Goal: Book appointment/travel/reservation

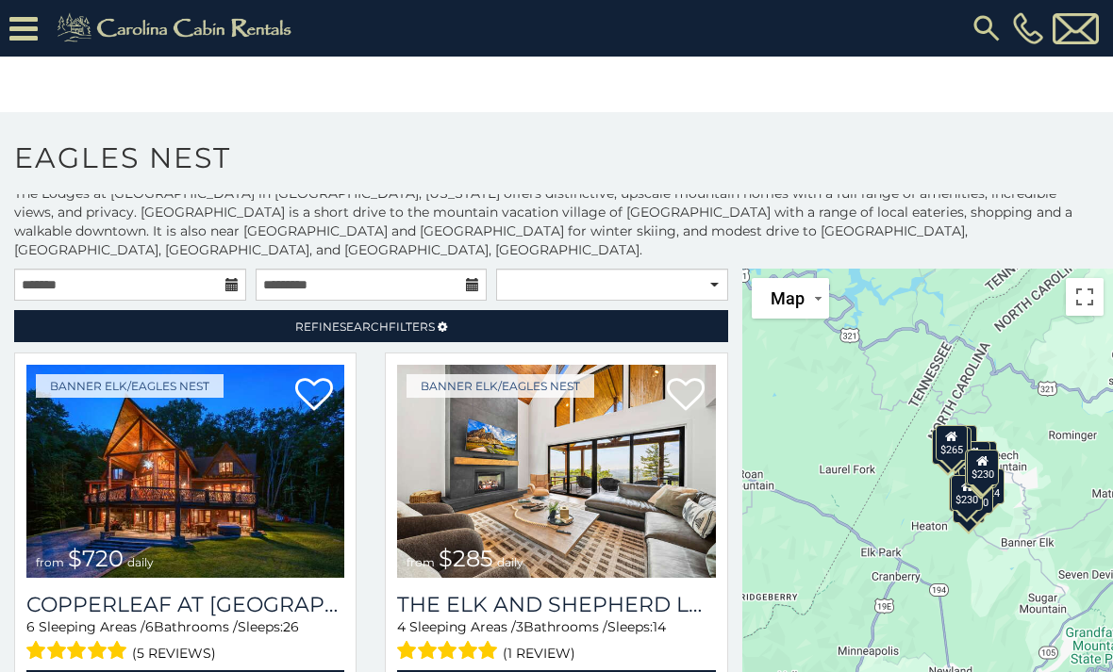
scroll to position [9, 0]
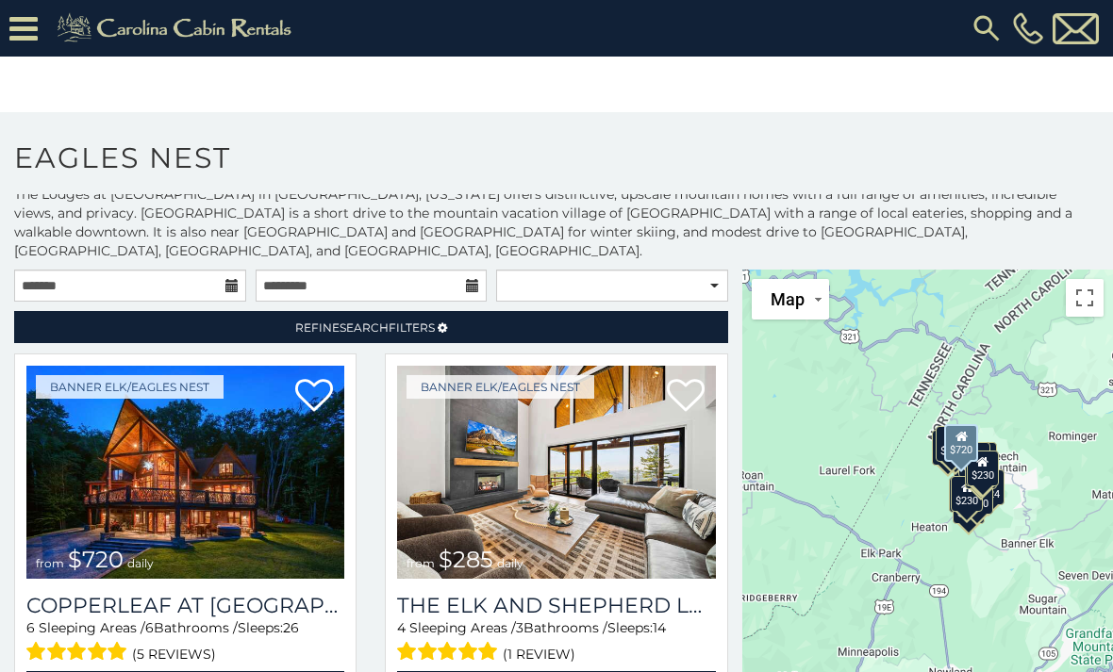
click at [141, 449] on img at bounding box center [185, 472] width 318 height 213
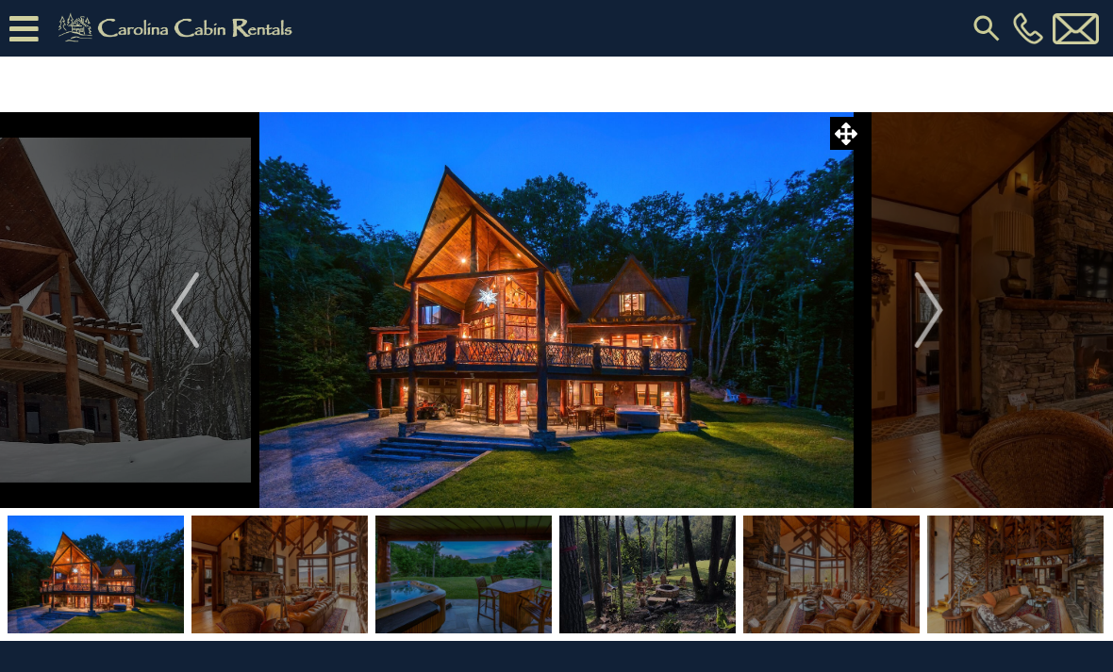
click at [933, 320] on img "Next" at bounding box center [928, 309] width 28 height 75
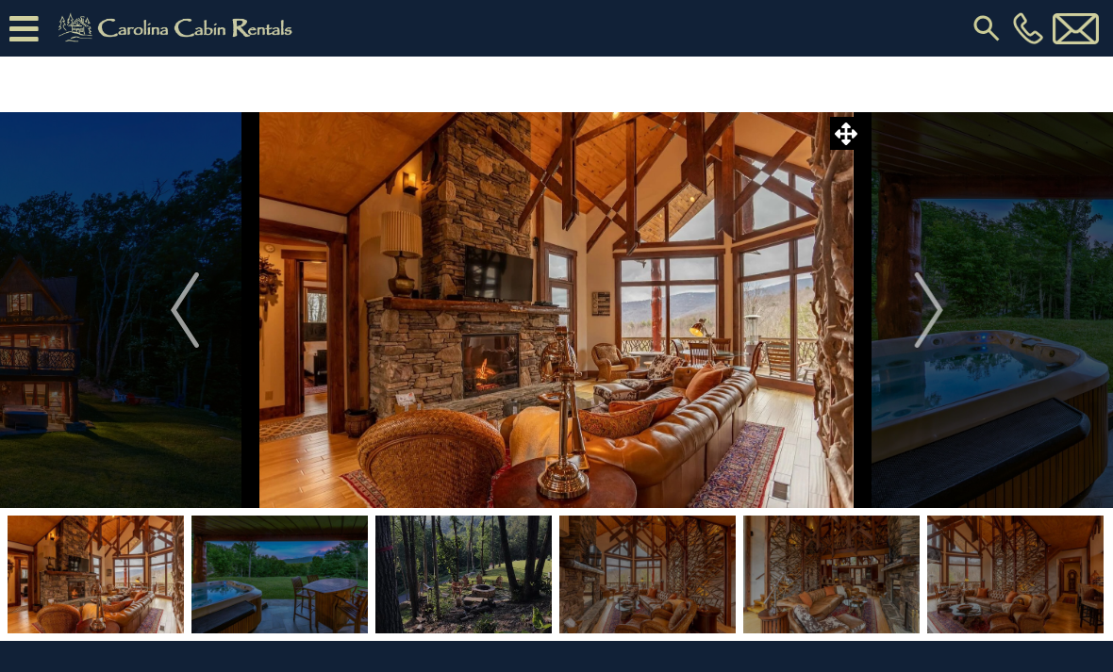
click at [915, 303] on img "Next" at bounding box center [928, 309] width 28 height 75
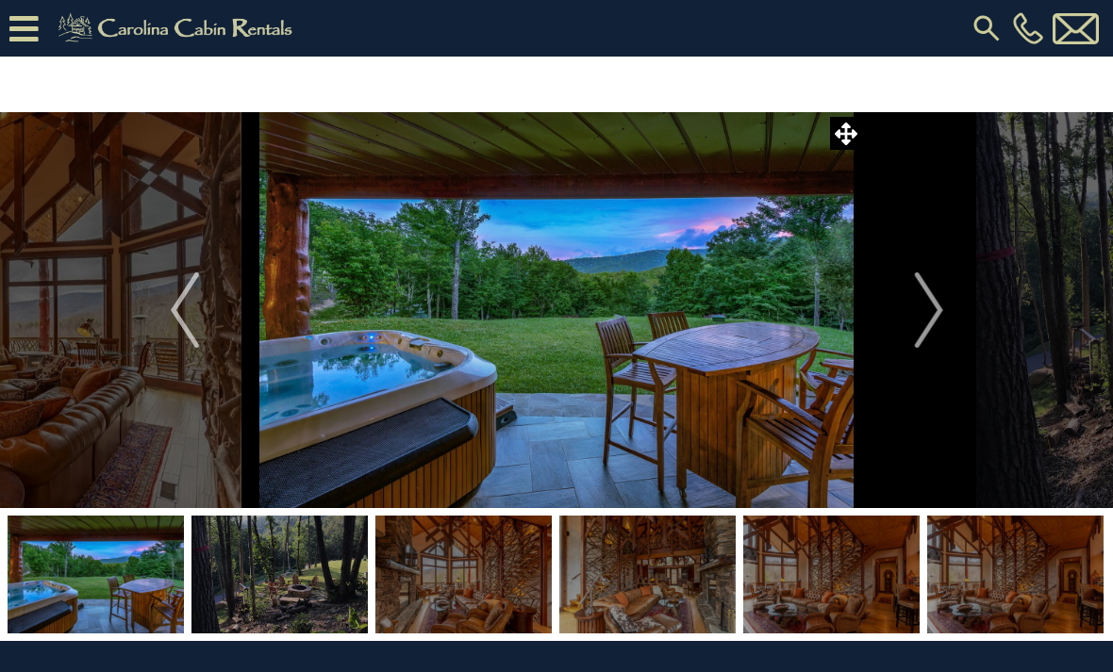
click at [905, 295] on button "Next" at bounding box center [929, 310] width 132 height 396
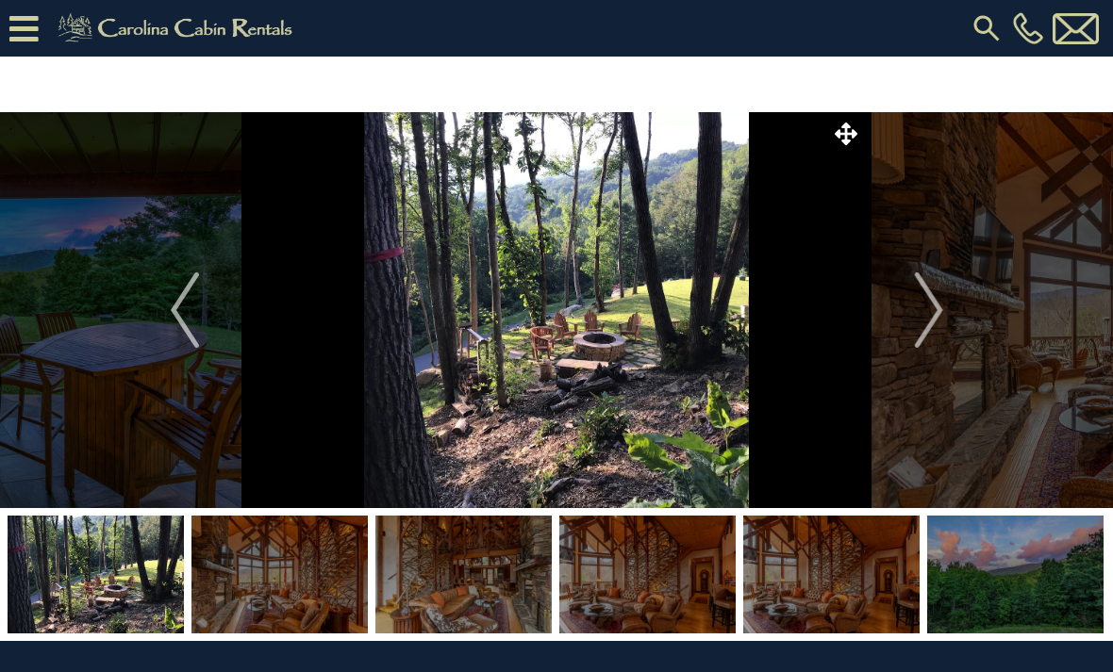
click at [899, 304] on button "Next" at bounding box center [929, 310] width 132 height 396
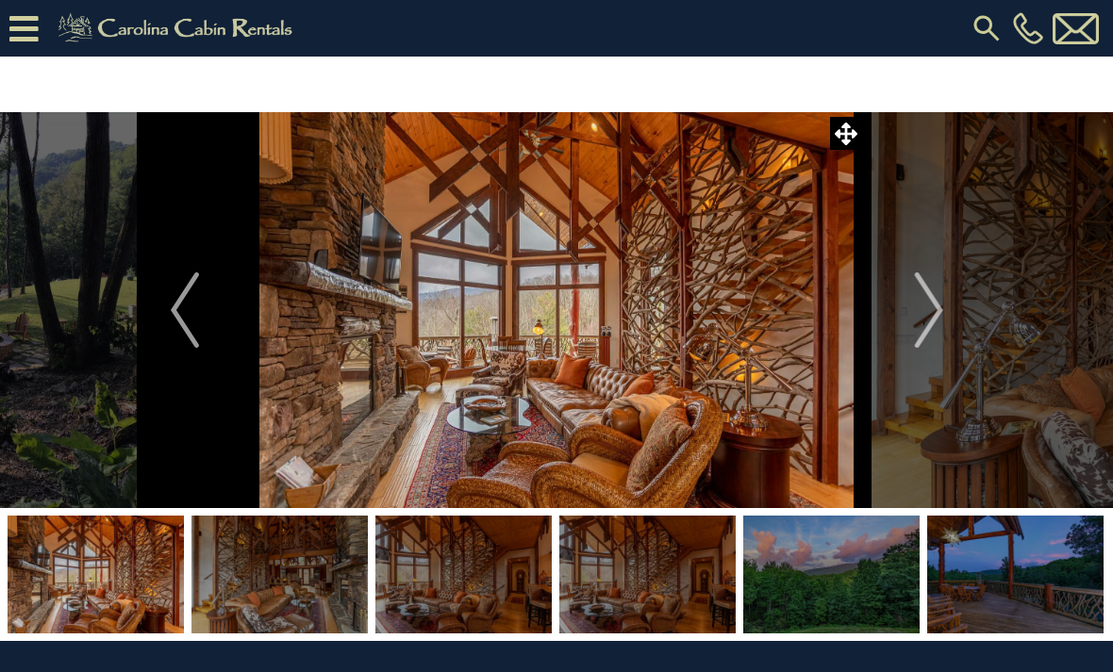
click at [910, 314] on button "Next" at bounding box center [929, 310] width 132 height 396
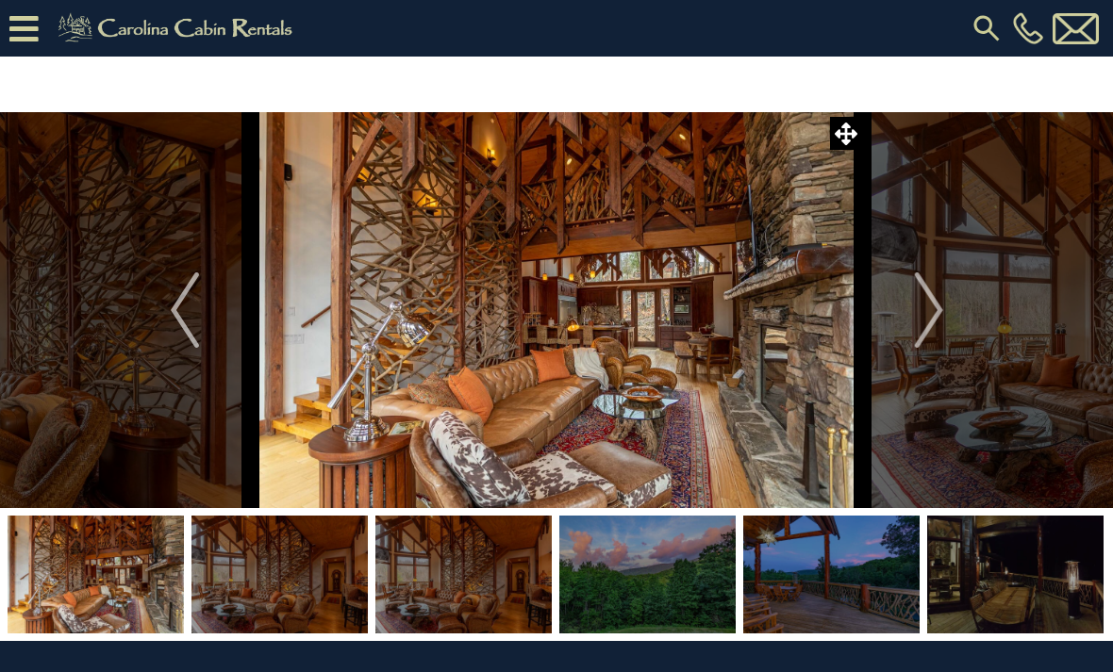
click at [941, 305] on img "Next" at bounding box center [928, 309] width 28 height 75
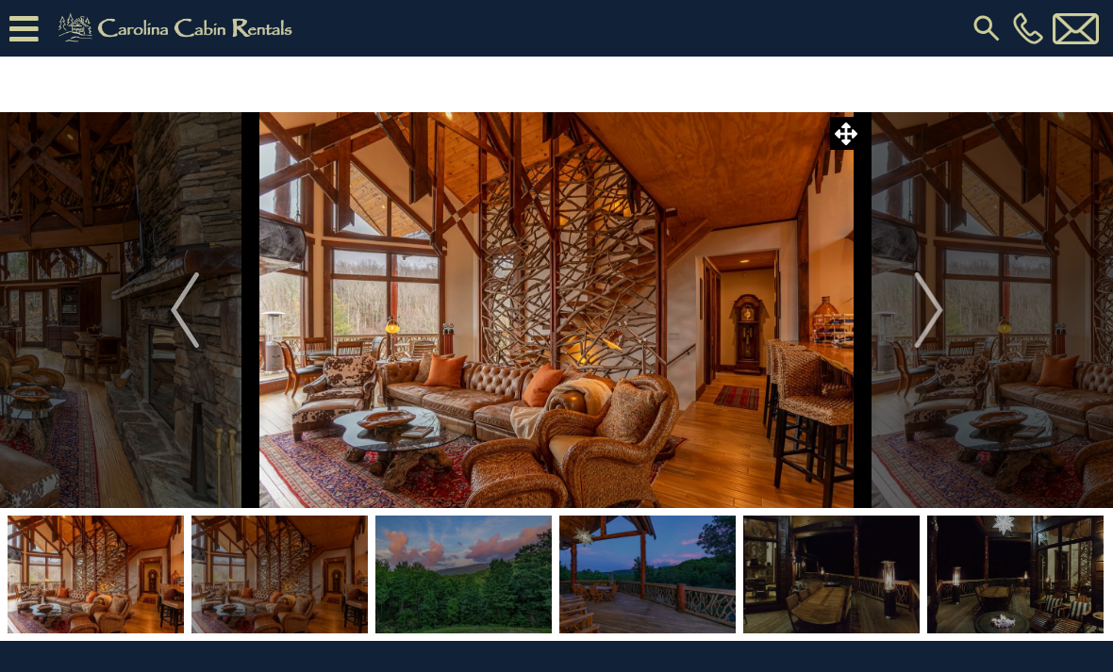
click at [936, 306] on img "Next" at bounding box center [928, 309] width 28 height 75
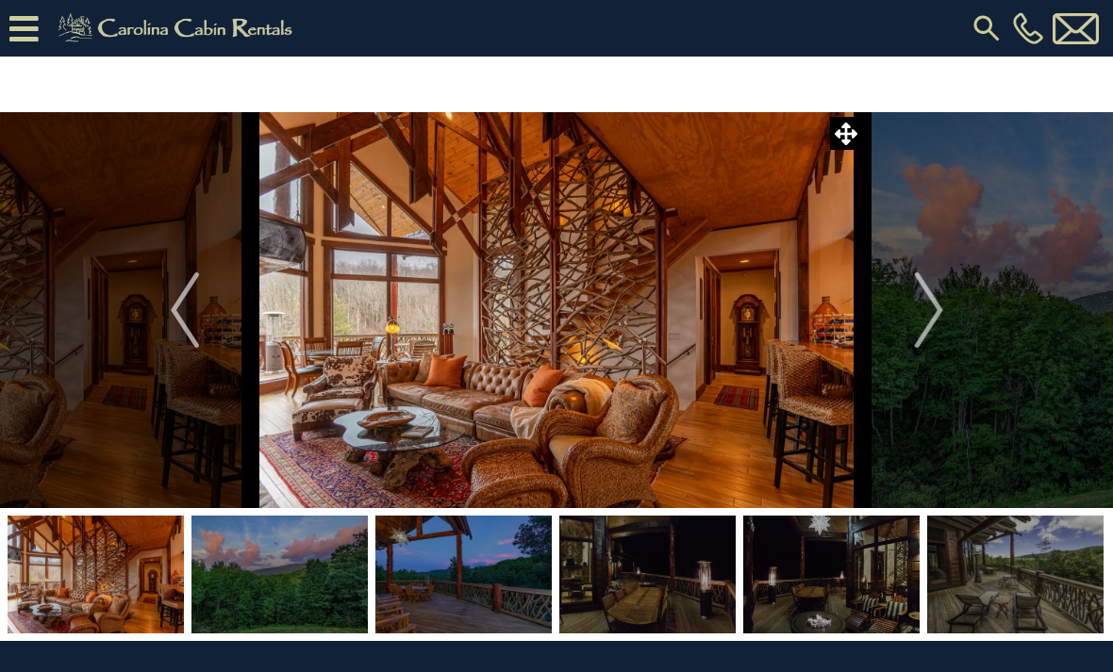
click at [928, 320] on img "Next" at bounding box center [928, 309] width 28 height 75
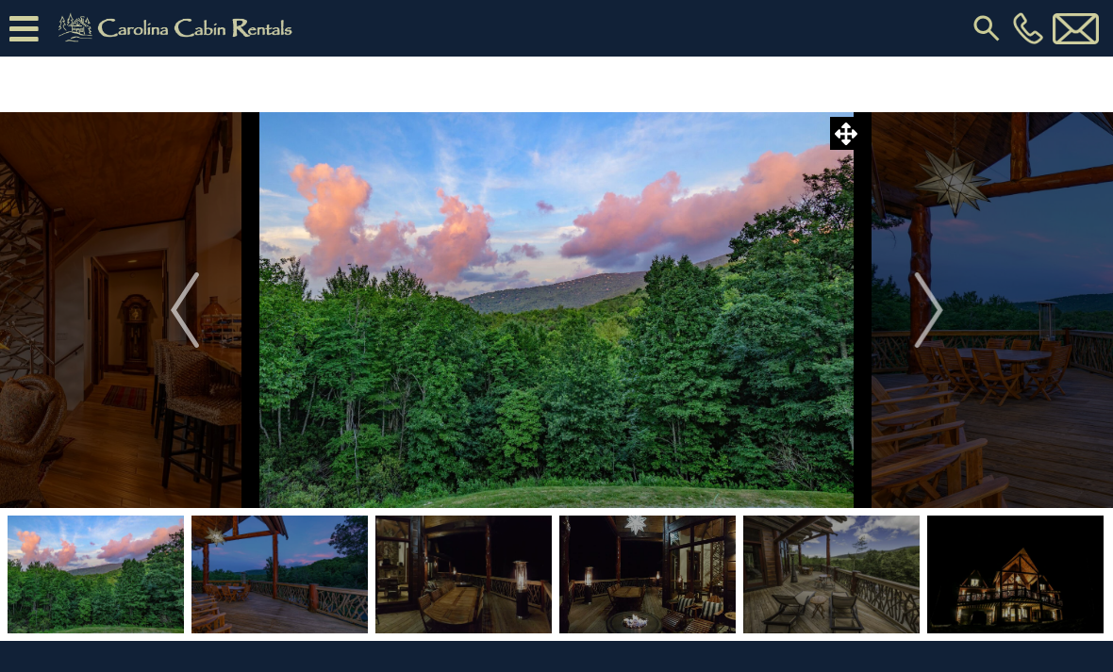
click at [945, 309] on button "Next" at bounding box center [929, 310] width 132 height 396
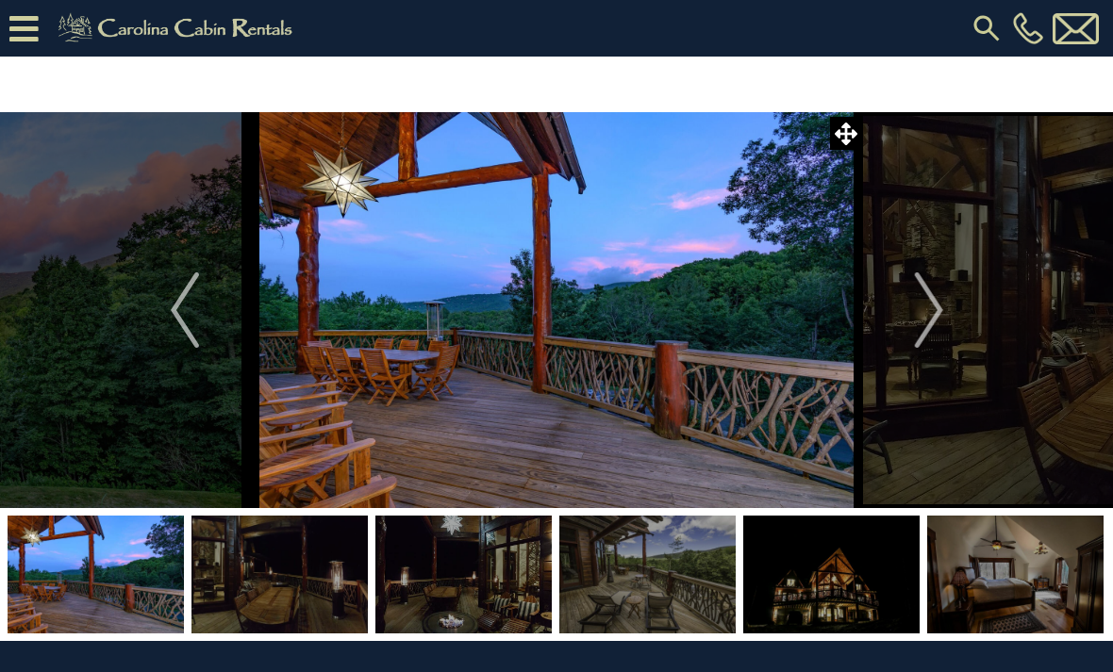
click at [935, 322] on img "Next" at bounding box center [928, 309] width 28 height 75
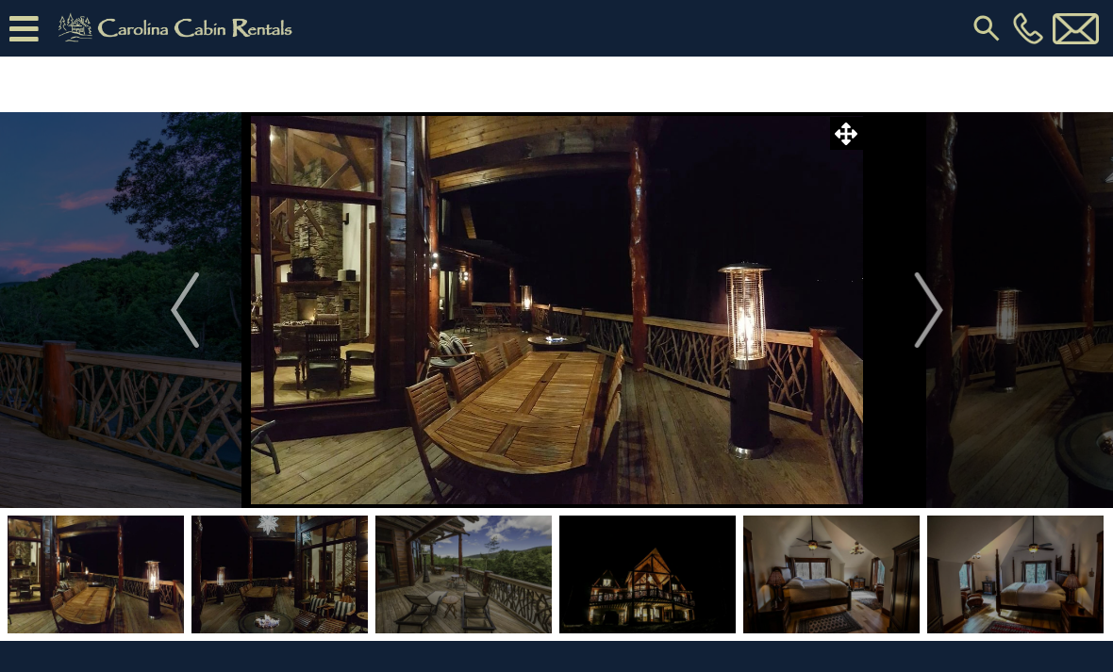
click at [934, 305] on img "Next" at bounding box center [928, 309] width 28 height 75
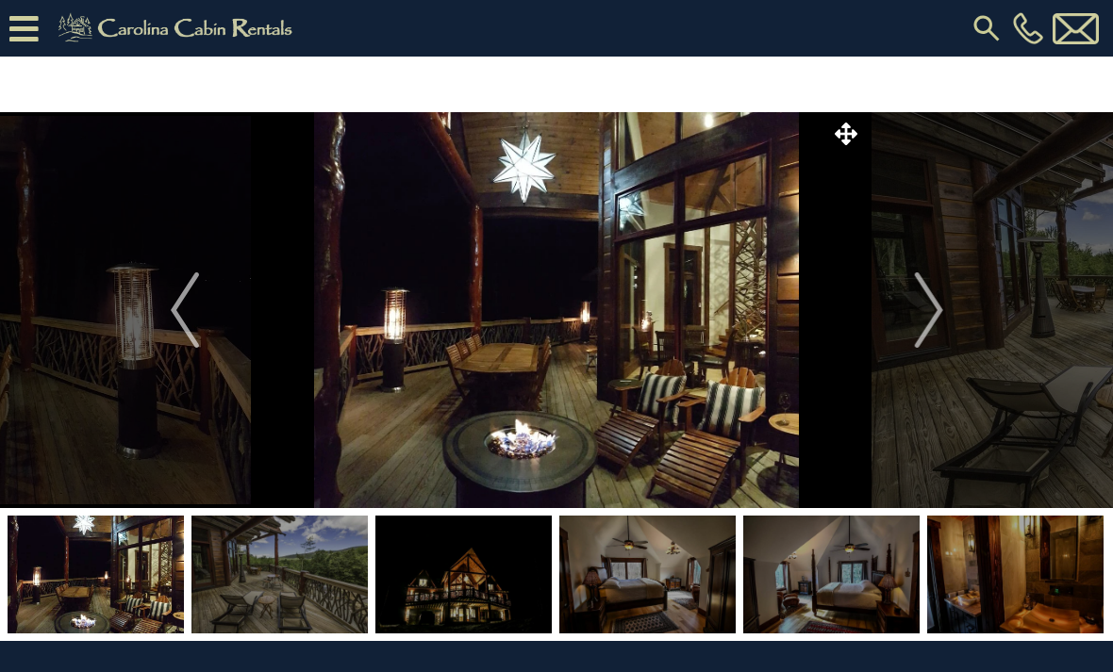
click at [937, 319] on img "Next" at bounding box center [928, 309] width 28 height 75
